Goal: Task Accomplishment & Management: Use online tool/utility

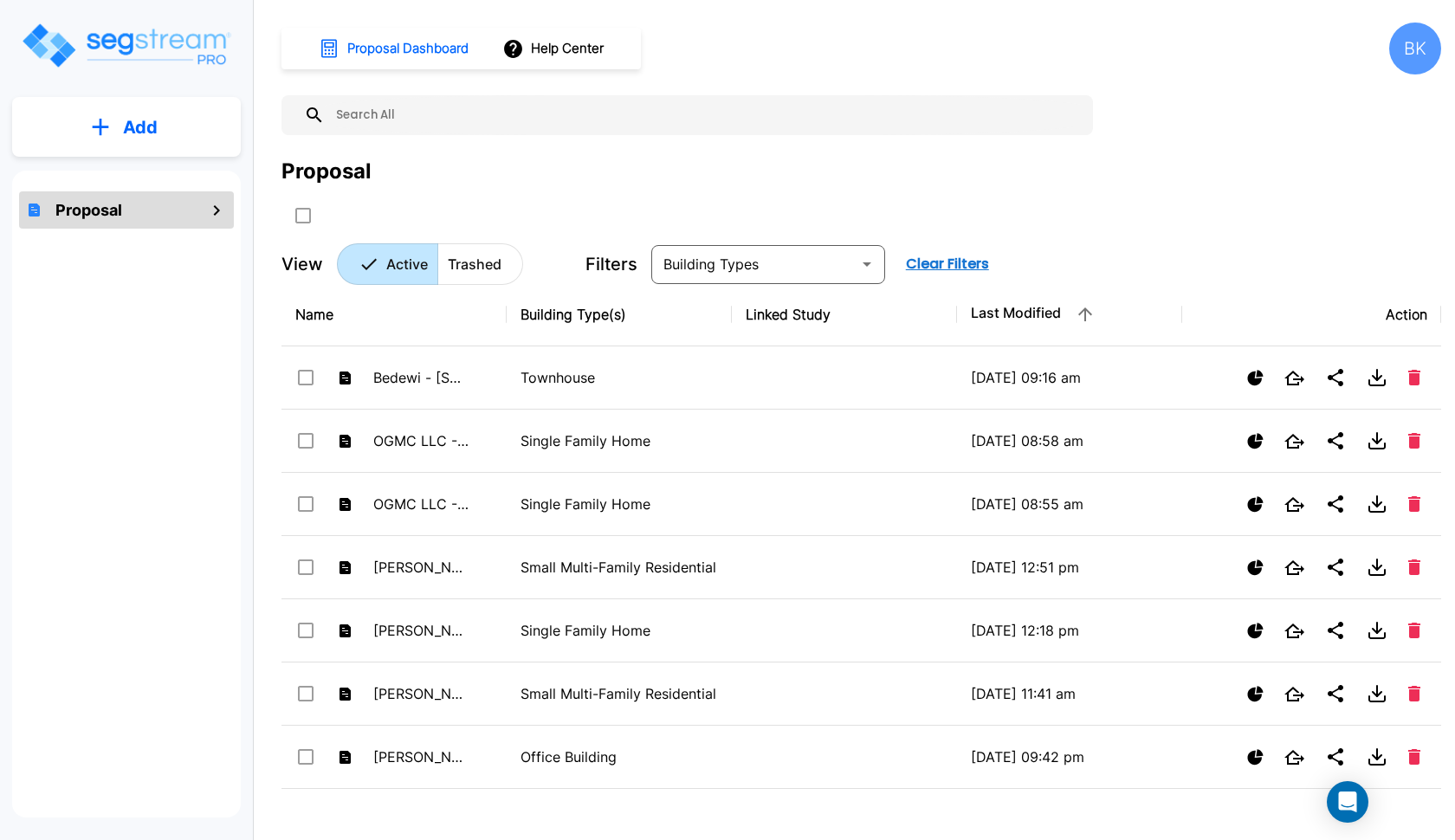
click at [445, 115] on input "text" at bounding box center [704, 115] width 760 height 40
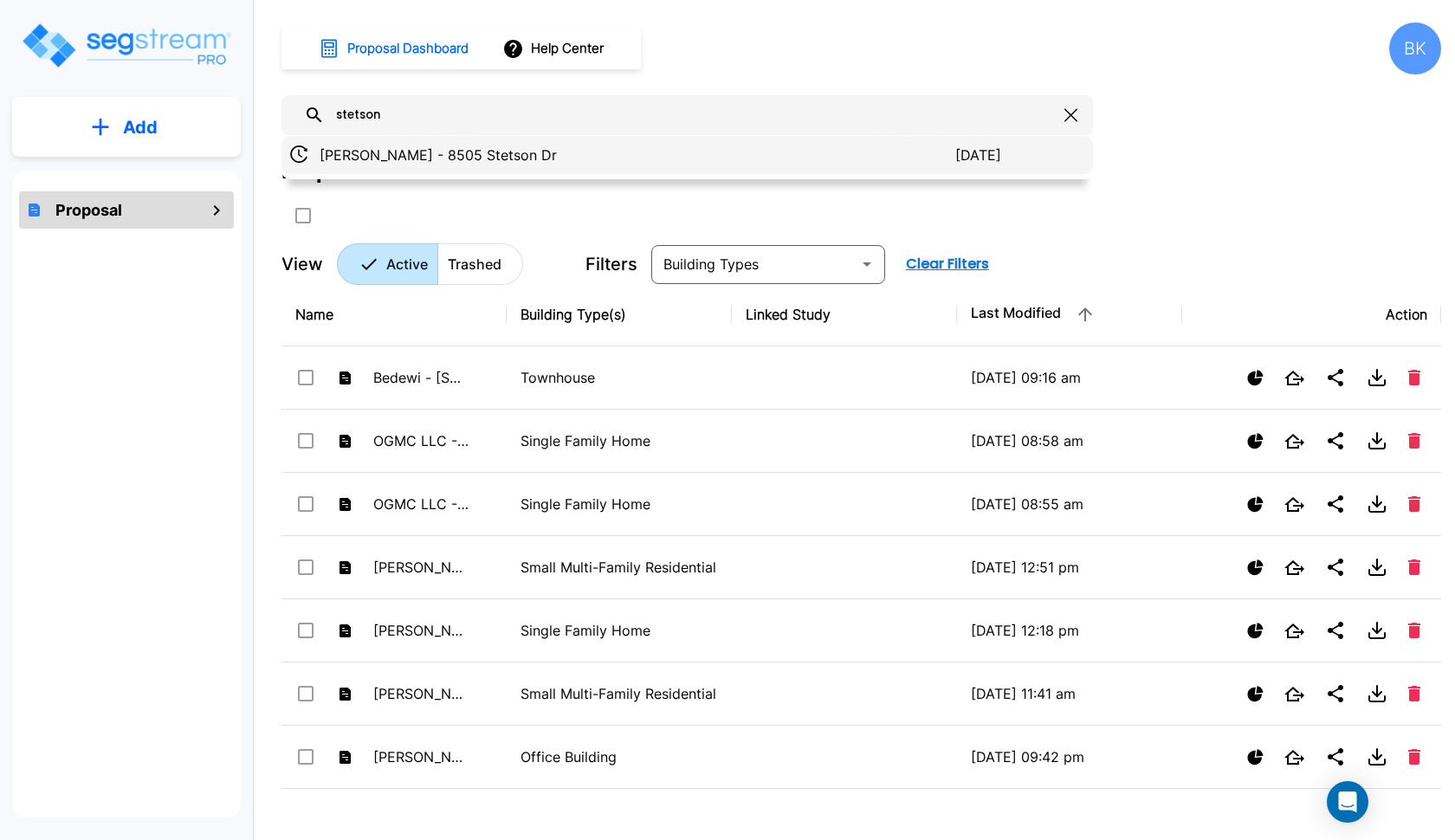
type input "stetson"
click at [411, 152] on p "[PERSON_NAME] - 8505 Stetson Dr" at bounding box center [637, 155] width 635 height 21
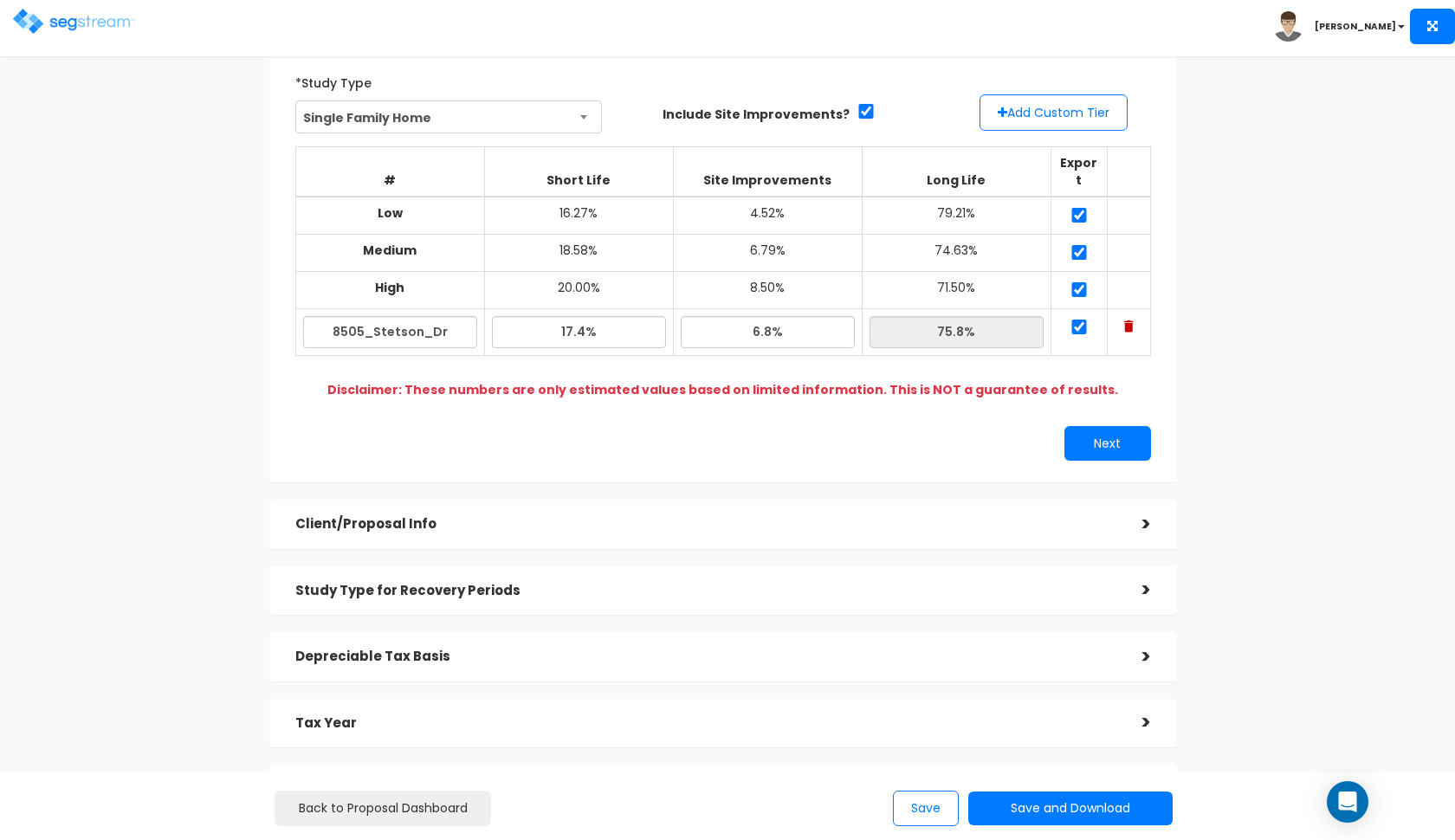
scroll to position [110, 0]
click at [595, 515] on h5 "Client/Proposal Info" at bounding box center [705, 522] width 821 height 14
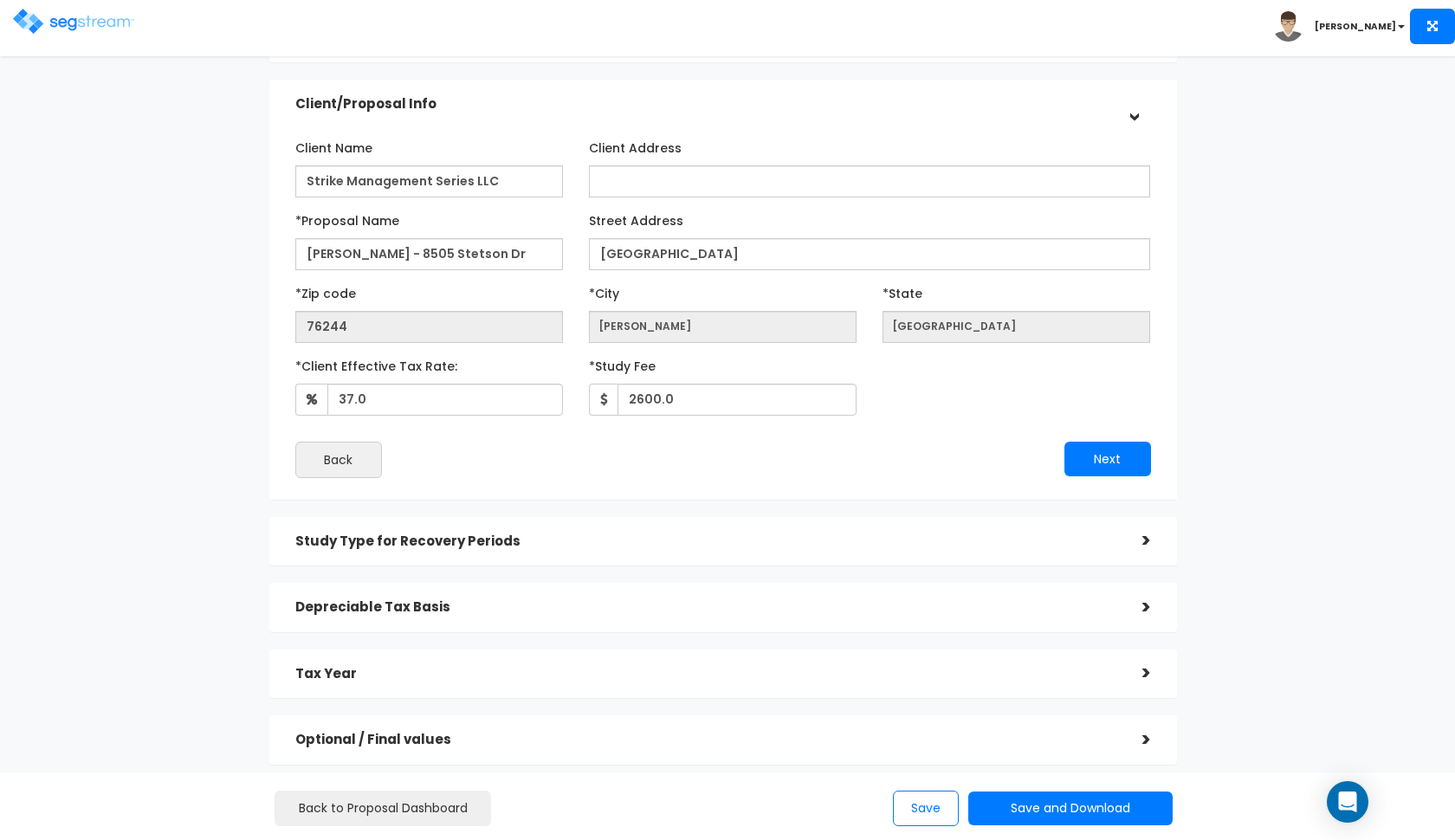
click at [651, 100] on h5 "Client/Proposal Info" at bounding box center [705, 104] width 821 height 14
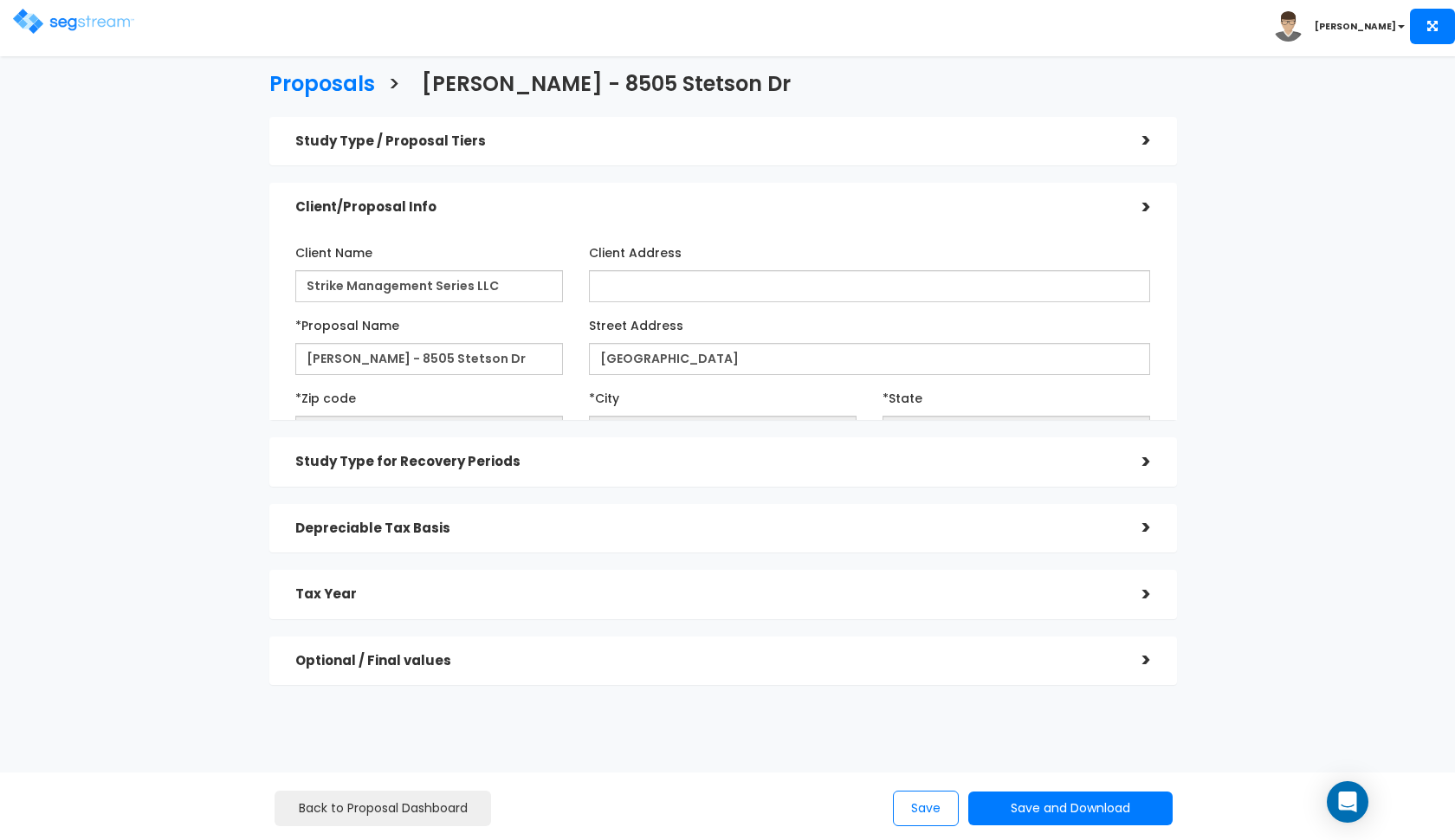
scroll to position [0, 0]
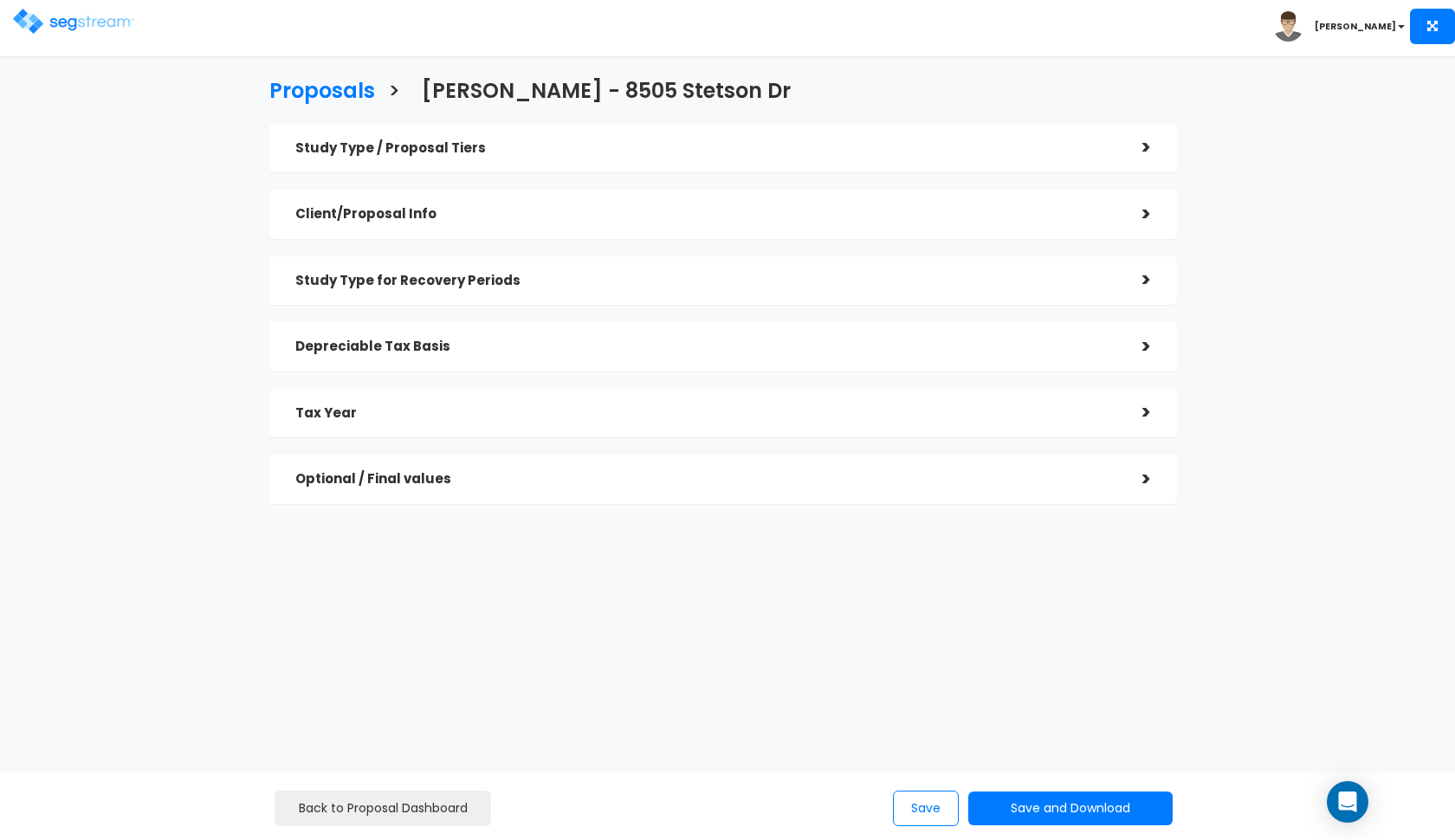
click at [525, 471] on h5 "Optional / Final values" at bounding box center [705, 479] width 821 height 14
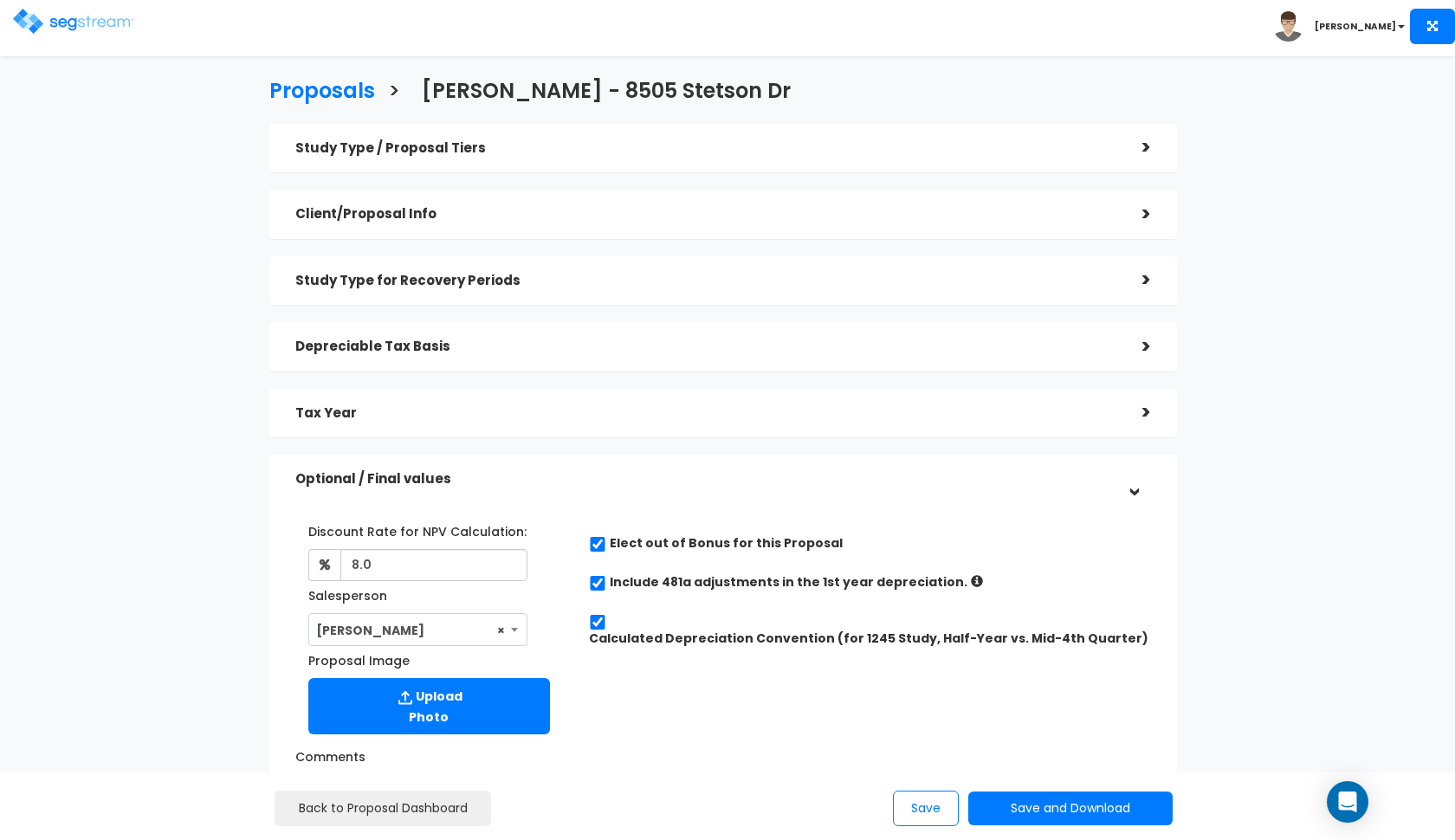
click at [599, 541] on input "checkbox" at bounding box center [597, 544] width 17 height 14
checkbox input "false"
click at [1036, 811] on button "Save and Download" at bounding box center [1070, 808] width 204 height 34
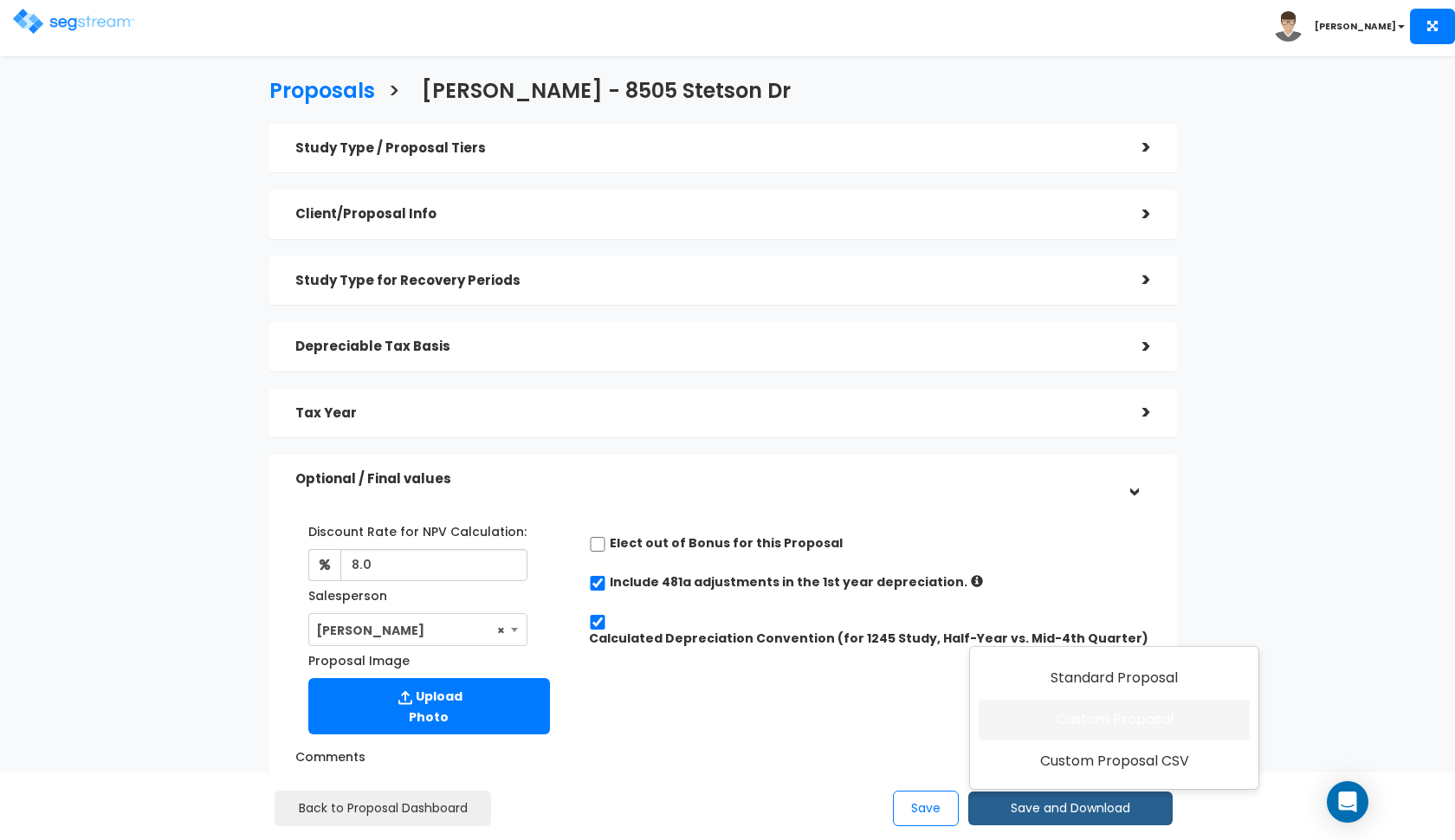
click at [1071, 715] on link "Custom Proposal" at bounding box center [1113, 719] width 271 height 40
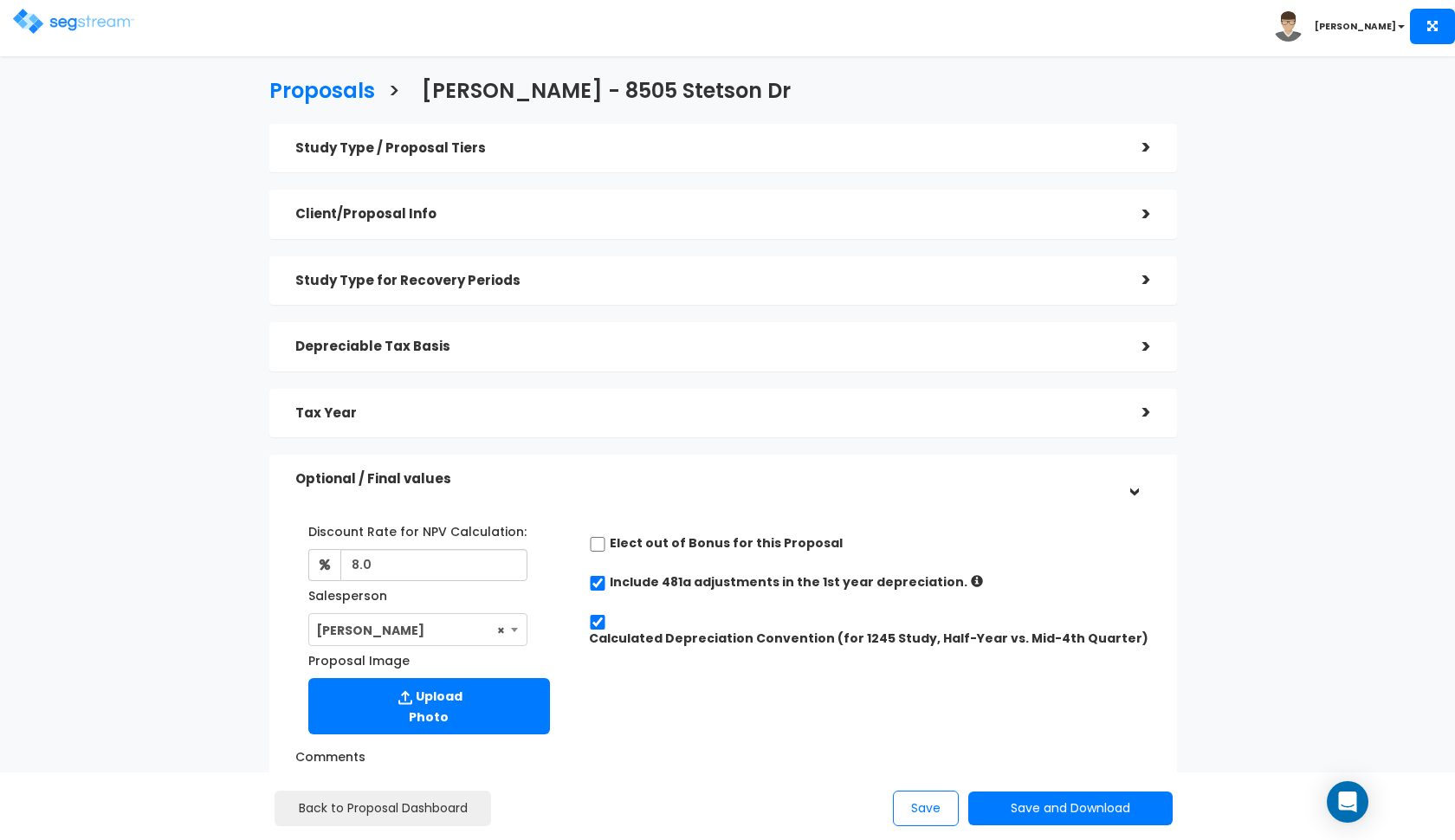
click at [2, 19] on div "Toggle navigation [PERSON_NAME]" at bounding box center [728, 28] width 1455 height 56
click at [27, 19] on img at bounding box center [73, 21] width 121 height 25
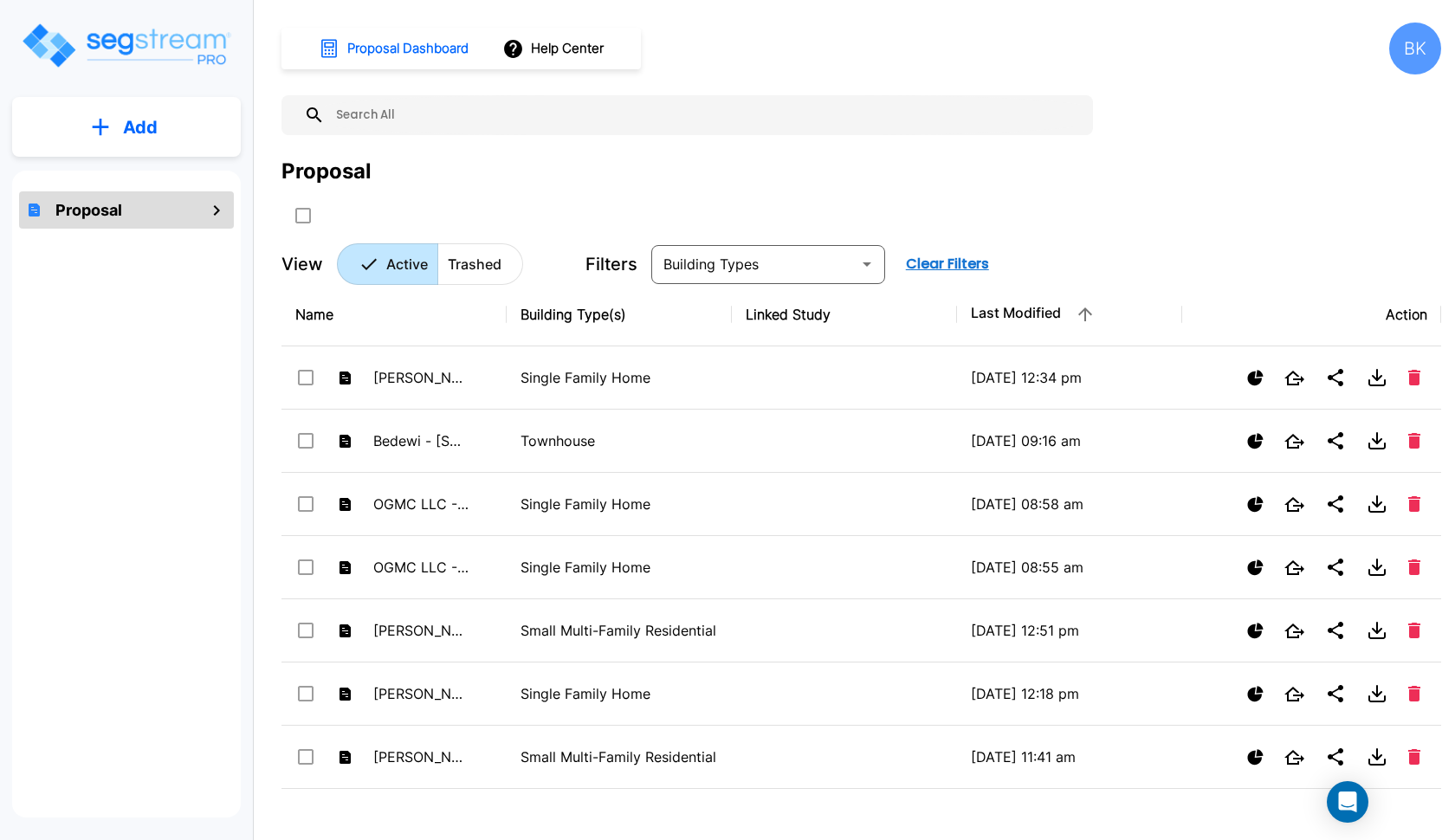
click at [761, 106] on input "text" at bounding box center [704, 115] width 760 height 40
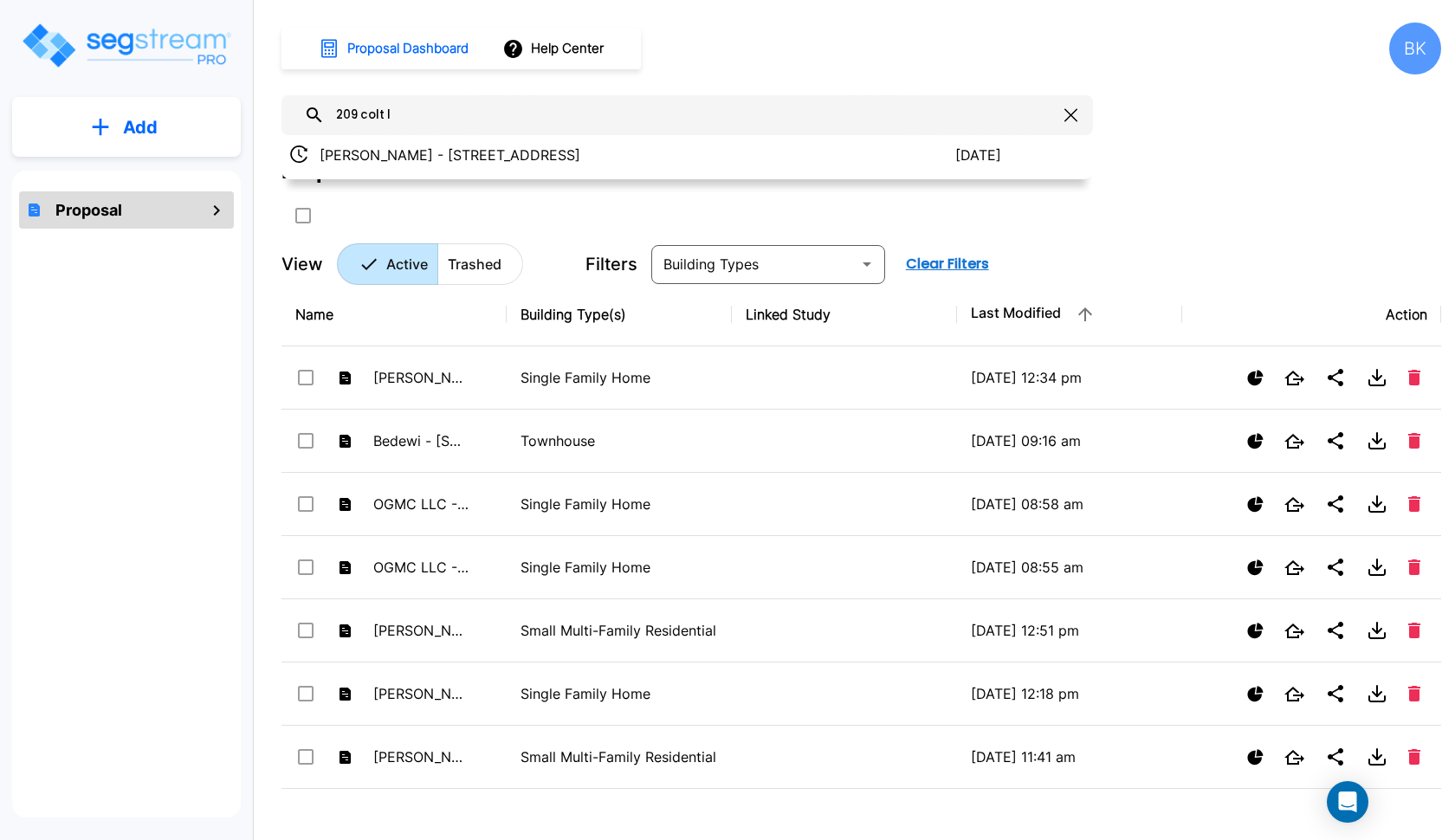
type input "209 colt l"
click at [616, 174] on div "Nader - 209 Colt Lane 2025/09/08" at bounding box center [686, 157] width 812 height 43
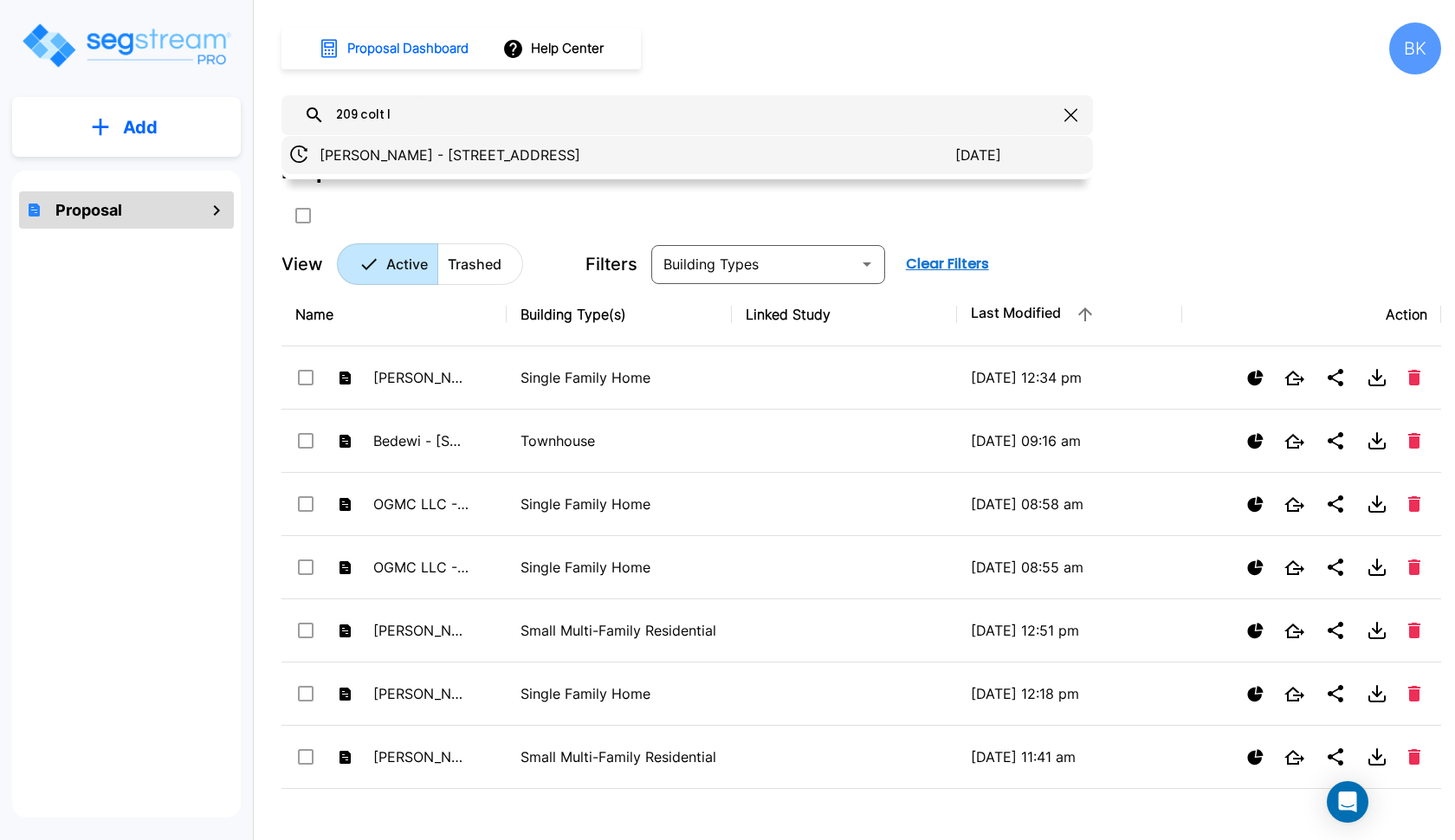
click at [616, 167] on div "Nader - 209 Colt Lane 2025/09/08" at bounding box center [686, 155] width 812 height 38
click at [512, 147] on p "Nader - 209 Colt Lane" at bounding box center [637, 155] width 635 height 21
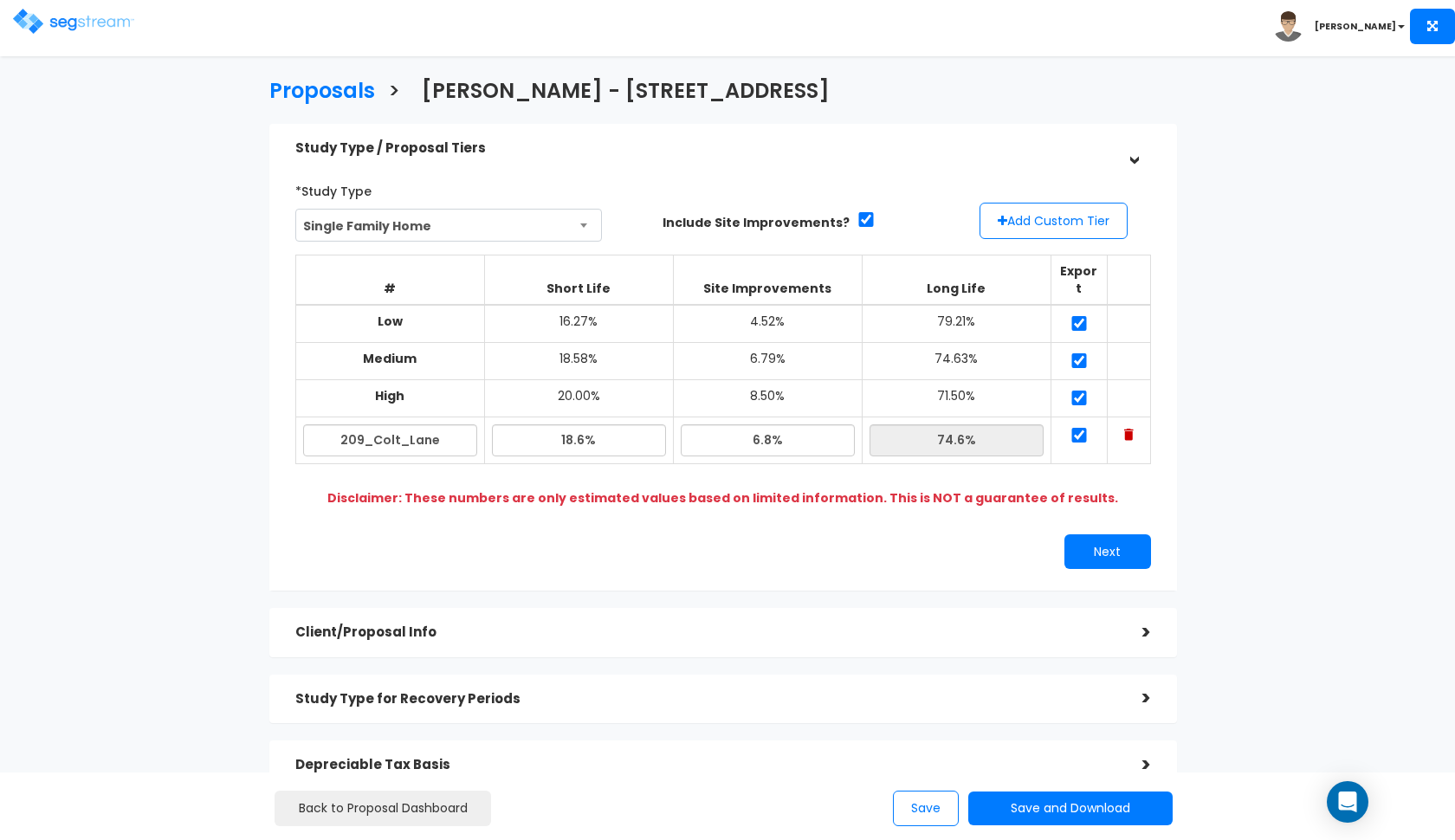
click at [947, 146] on h5 "Study Type / Proposal Tiers" at bounding box center [705, 148] width 821 height 14
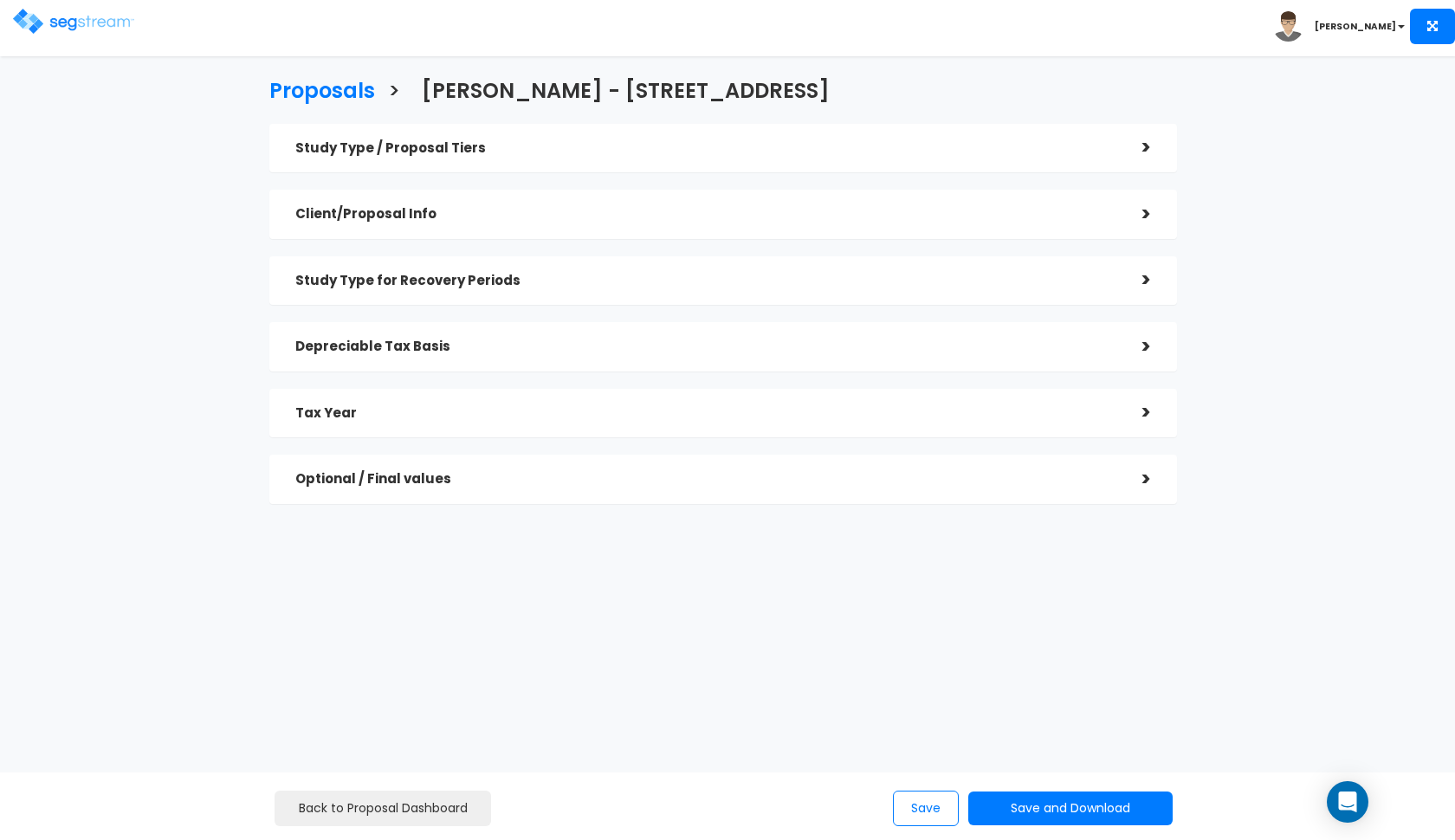
click at [602, 484] on div "Optional / Final values" at bounding box center [705, 479] width 821 height 32
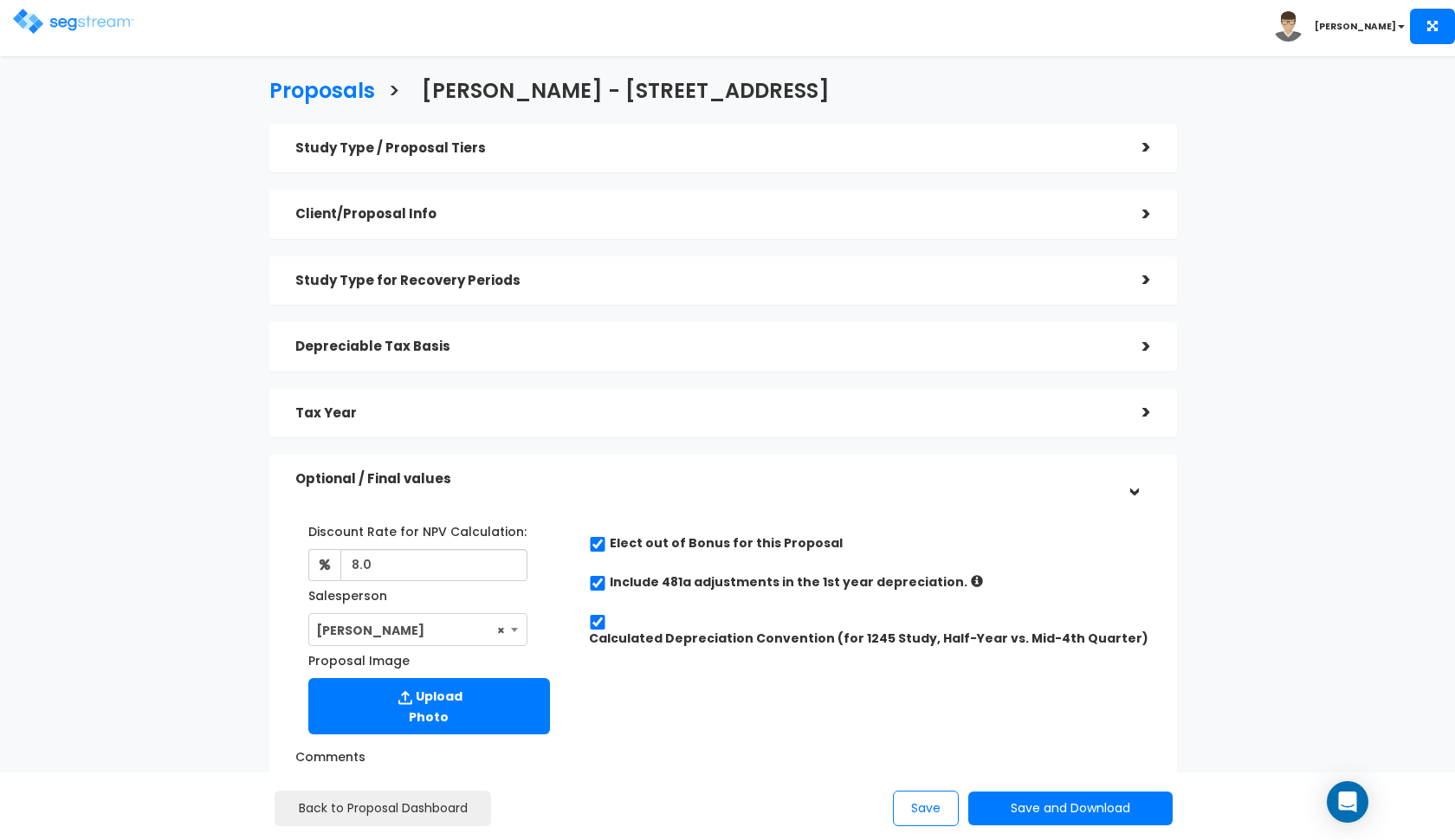
click at [597, 539] on input "checkbox" at bounding box center [597, 544] width 17 height 14
checkbox input "false"
click at [1011, 815] on button "Save and Download" at bounding box center [1070, 808] width 204 height 34
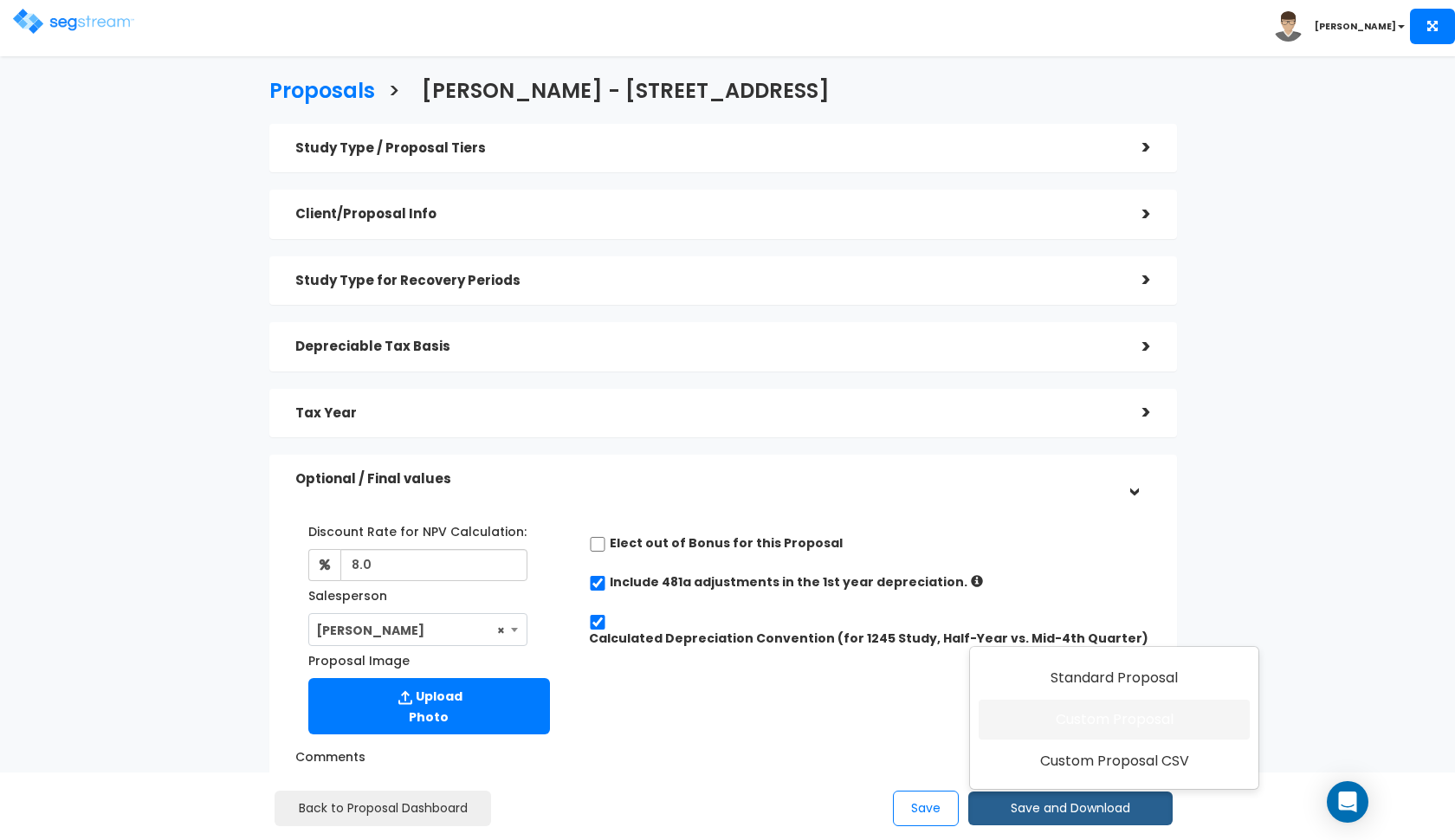
click at [1065, 717] on link "Custom Proposal" at bounding box center [1113, 719] width 271 height 40
